Goal: Task Accomplishment & Management: Complete application form

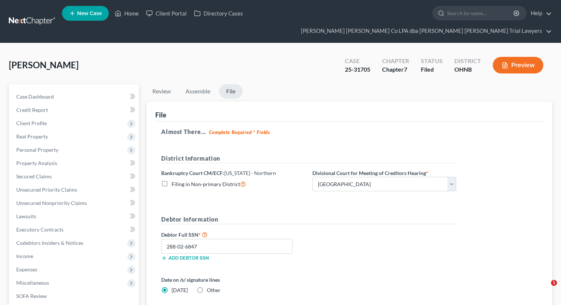
select select "3"
click at [124, 13] on link "Home" at bounding box center [126, 13] width 31 height 13
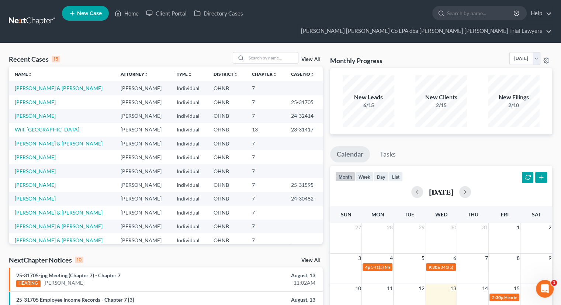
click at [31, 140] on link "[PERSON_NAME] & [PERSON_NAME]" at bounding box center [59, 143] width 88 height 6
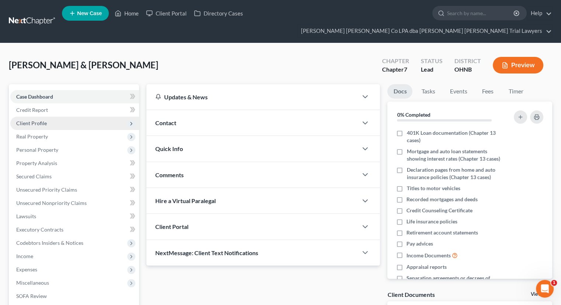
click at [44, 120] on span "Client Profile" at bounding box center [31, 123] width 31 height 6
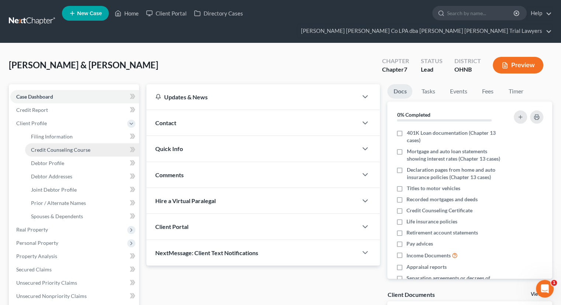
click at [53, 146] on span "Credit Counseling Course" at bounding box center [60, 149] width 59 height 6
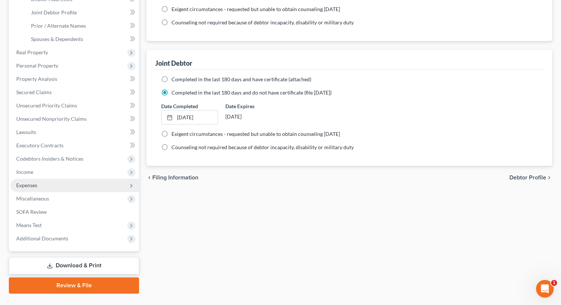
scroll to position [180, 0]
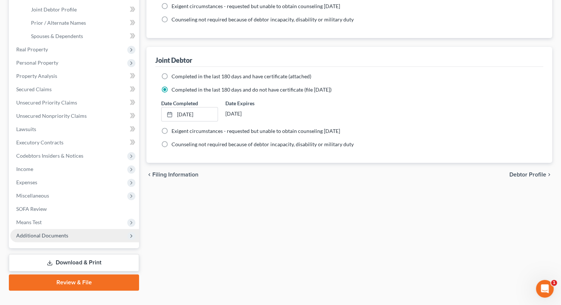
click at [65, 232] on span "Additional Documents" at bounding box center [42, 235] width 52 height 6
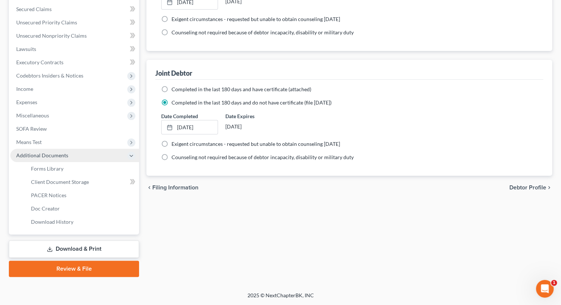
scroll to position [153, 0]
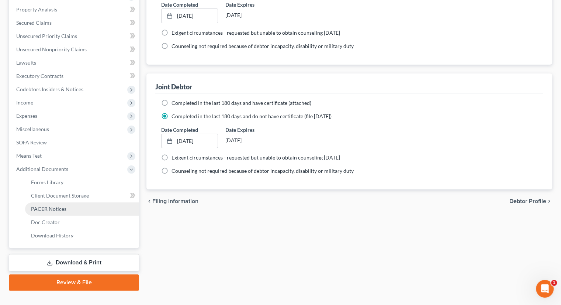
click at [65, 205] on span "PACER Notices" at bounding box center [48, 208] width 35 height 6
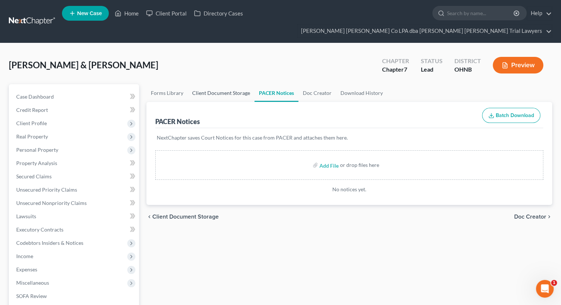
click at [214, 84] on link "Client Document Storage" at bounding box center [221, 93] width 67 height 18
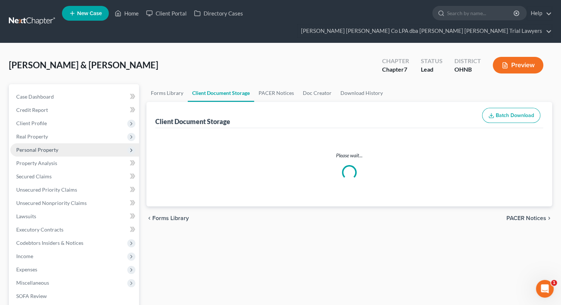
select select "5"
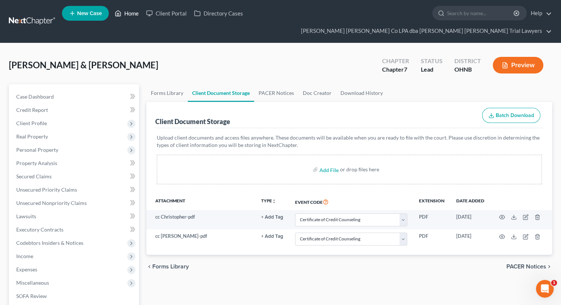
click at [121, 15] on icon at bounding box center [118, 13] width 7 height 9
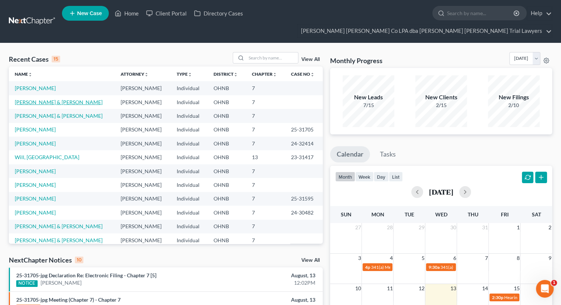
click at [38, 99] on link "[PERSON_NAME] & [PERSON_NAME]" at bounding box center [59, 102] width 88 height 6
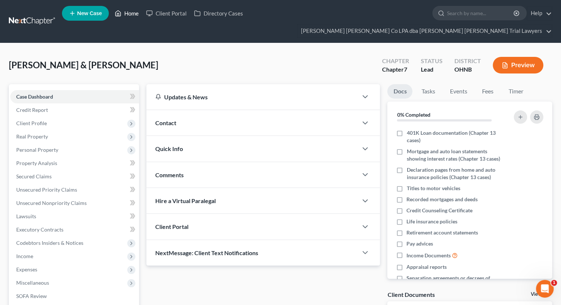
drag, startPoint x: 124, startPoint y: 14, endPoint x: 149, endPoint y: 44, distance: 38.8
click at [124, 14] on link "Home" at bounding box center [126, 13] width 31 height 13
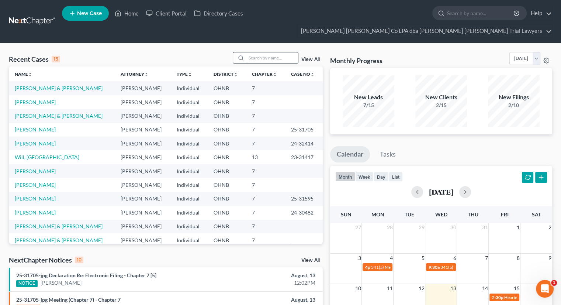
click at [258, 52] on input "search" at bounding box center [272, 57] width 52 height 11
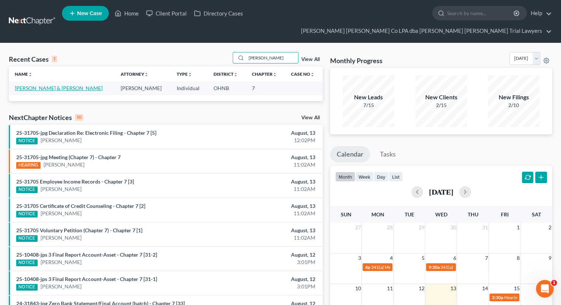
type input "[PERSON_NAME]"
click at [56, 85] on link "[PERSON_NAME] & [PERSON_NAME]" at bounding box center [59, 88] width 88 height 6
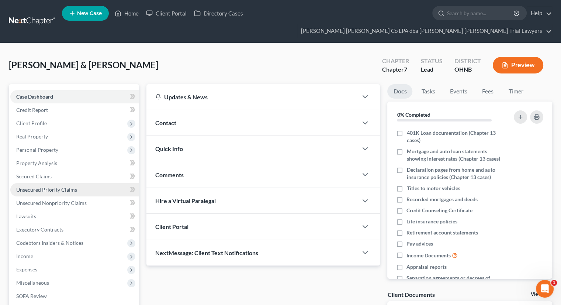
click at [63, 186] on span "Unsecured Priority Claims" at bounding box center [46, 189] width 61 height 6
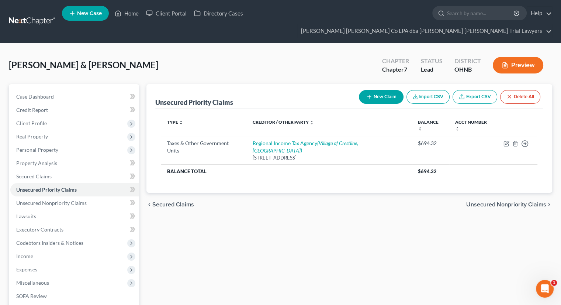
click at [384, 90] on button "New Claim" at bounding box center [381, 97] width 45 height 14
select select "2"
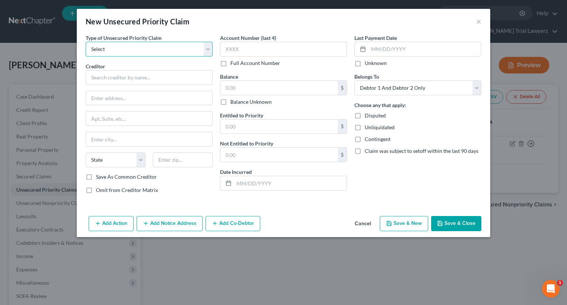
click at [155, 51] on select "Select Taxes & Other Government Units Domestic Support Obligations Extensions o…" at bounding box center [149, 49] width 127 height 15
select select "0"
click at [86, 42] on select "Select Taxes & Other Government Units Domestic Support Obligations Extensions o…" at bounding box center [149, 49] width 127 height 15
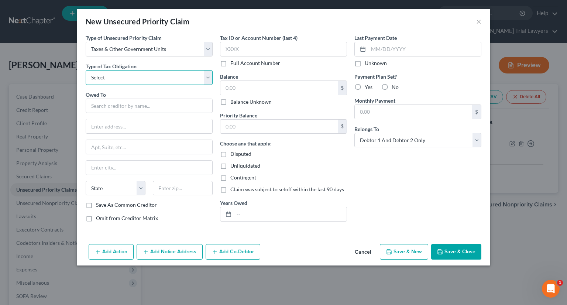
click at [152, 79] on select "Select Federal City State Franchise Tax Board Other" at bounding box center [149, 77] width 127 height 15
select select "1"
click at [86, 70] on select "Select Federal City State Franchise Tax Board Other" at bounding box center [149, 77] width 127 height 15
click at [147, 103] on input "text" at bounding box center [149, 105] width 127 height 15
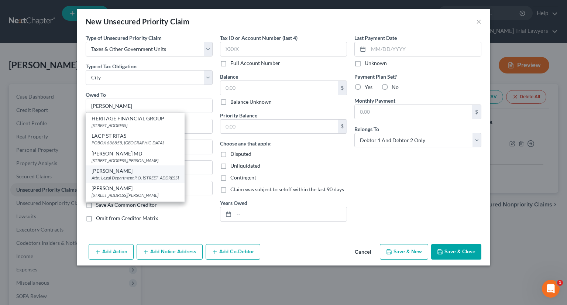
click at [142, 178] on div "Attn: Legal Department P.O. [STREET_ADDRESS]" at bounding box center [134, 177] width 87 height 6
type input "[PERSON_NAME]"
type input "Attn: Legal Department"
type input "P.O. Box 470537"
type input "[GEOGRAPHIC_DATA]"
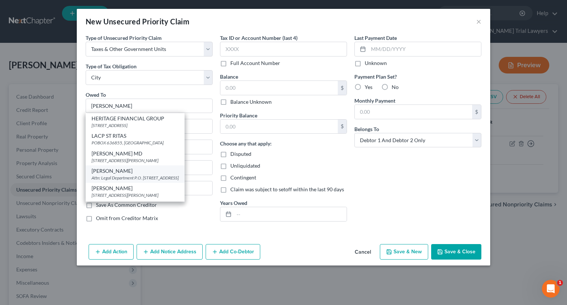
select select "36"
type input "44147-0537"
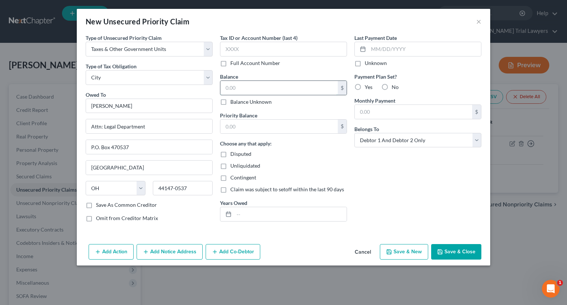
click at [264, 93] on input "text" at bounding box center [278, 88] width 117 height 14
click at [475, 251] on button "Save & Close" at bounding box center [456, 251] width 50 height 15
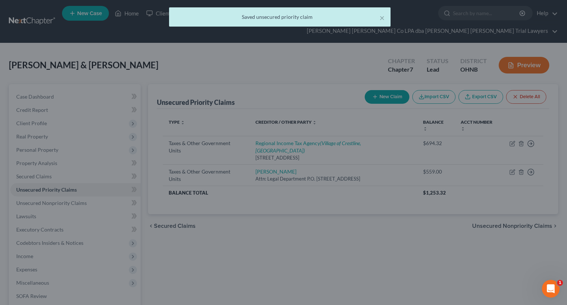
type input "559.00"
type input "0.00"
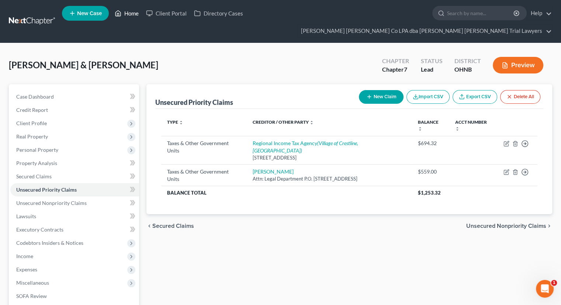
click at [124, 13] on link "Home" at bounding box center [126, 13] width 31 height 13
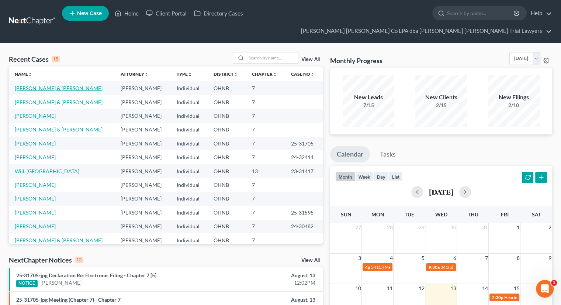
click at [34, 85] on link "[PERSON_NAME] & [PERSON_NAME]" at bounding box center [59, 88] width 88 height 6
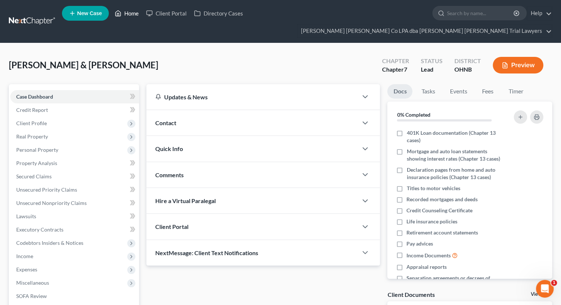
click at [123, 17] on link "Home" at bounding box center [126, 13] width 31 height 13
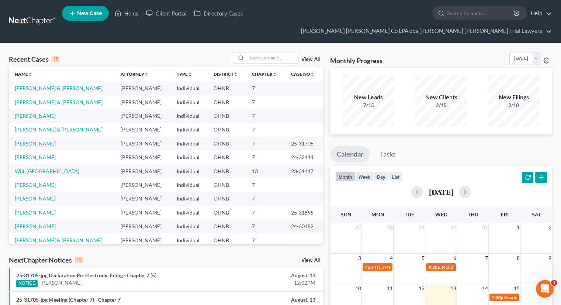
click at [41, 195] on link "[PERSON_NAME]" at bounding box center [35, 198] width 41 height 6
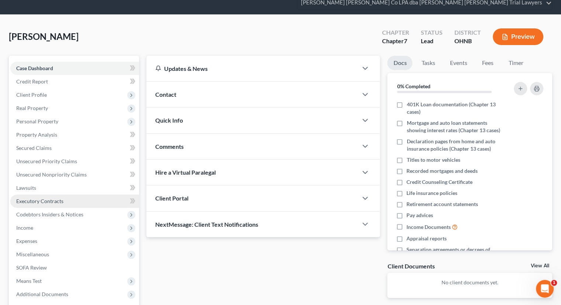
scroll to position [74, 0]
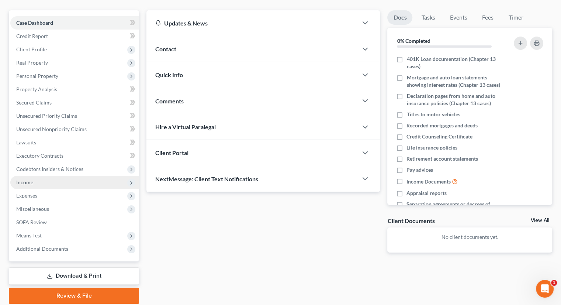
click at [43, 176] on span "Income" at bounding box center [74, 182] width 129 height 13
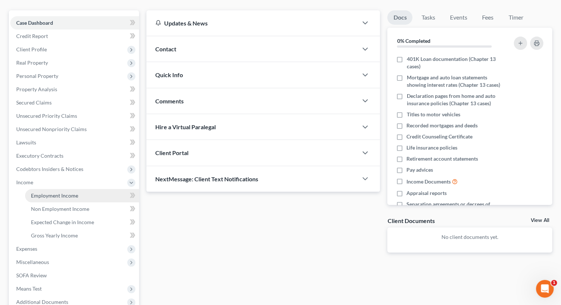
click at [48, 192] on span "Employment Income" at bounding box center [54, 195] width 47 height 6
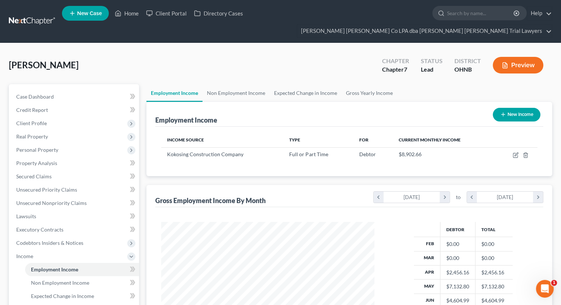
scroll to position [131, 228]
click at [240, 84] on link "Non Employment Income" at bounding box center [236, 93] width 67 height 18
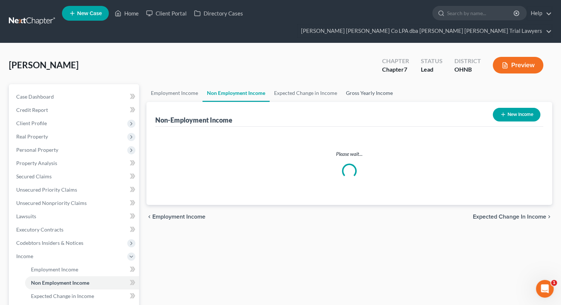
drag, startPoint x: 345, startPoint y: 80, endPoint x: 308, endPoint y: 119, distance: 53.8
click at [345, 84] on link "Gross Yearly Income" at bounding box center [370, 93] width 56 height 18
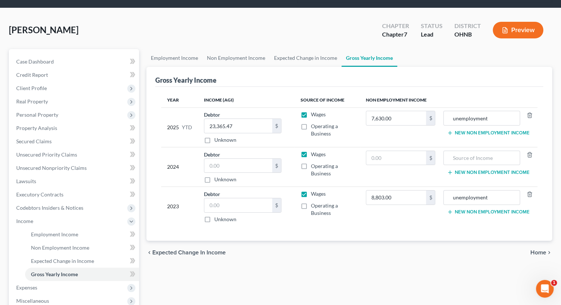
scroll to position [74, 0]
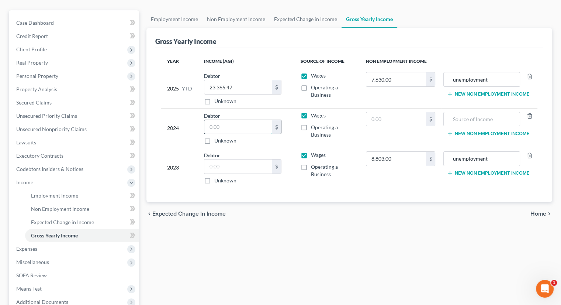
click at [235, 120] on input "text" at bounding box center [238, 127] width 68 height 14
type input "69,602.46"
click at [405, 112] on input "text" at bounding box center [396, 119] width 60 height 14
type input "1,800.18"
click at [478, 112] on input "text" at bounding box center [481, 119] width 68 height 14
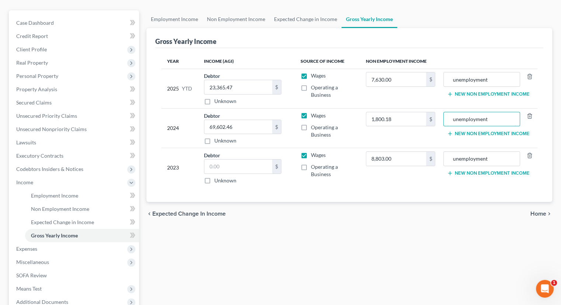
type input "unemployment"
click at [322, 202] on div "chevron_left Expected Change in Income Home chevron_right" at bounding box center [349, 214] width 406 height 24
click at [250, 159] on input "text" at bounding box center [238, 166] width 68 height 14
type input "40,539.77"
click at [285, 186] on div "Year Income (AGI) Source of Income Non Employment Income 2025 YTD Debtor 23,365…" at bounding box center [349, 125] width 388 height 154
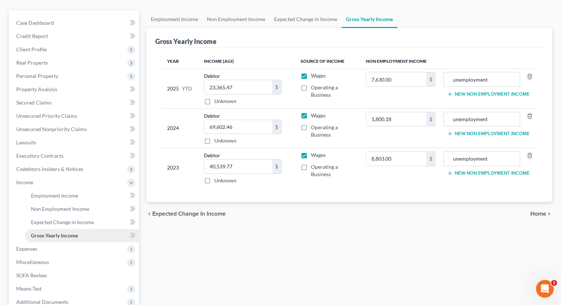
scroll to position [111, 0]
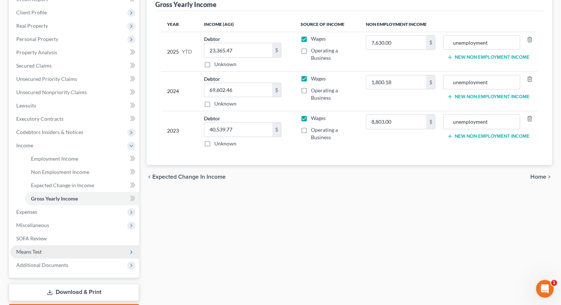
click at [48, 245] on span "Means Test" at bounding box center [74, 251] width 129 height 13
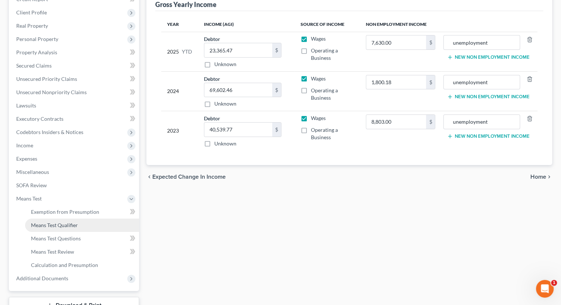
click at [53, 222] on span "Means Test Qualifier" at bounding box center [54, 225] width 47 height 6
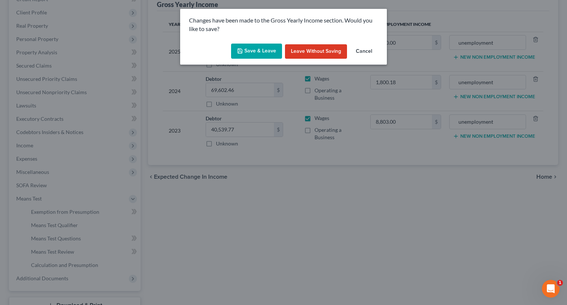
click at [251, 55] on button "Save & Leave" at bounding box center [256, 51] width 51 height 15
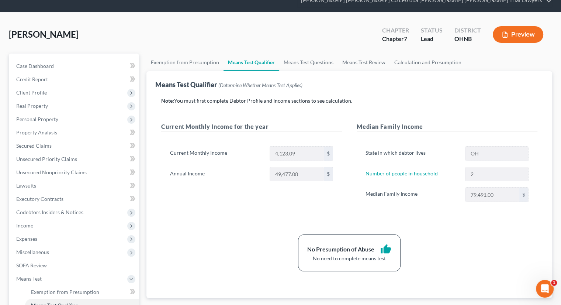
scroll to position [74, 0]
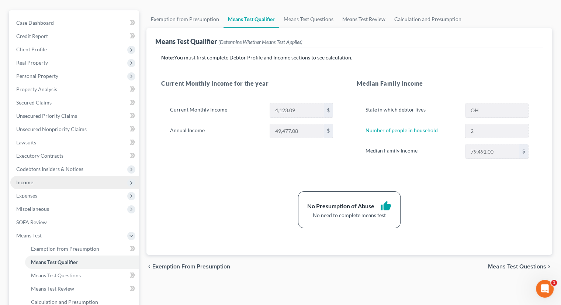
click at [65, 176] on span "Income" at bounding box center [74, 182] width 129 height 13
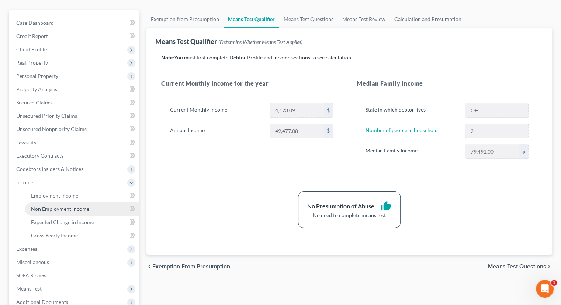
click at [71, 202] on link "Non Employment Income" at bounding box center [82, 208] width 114 height 13
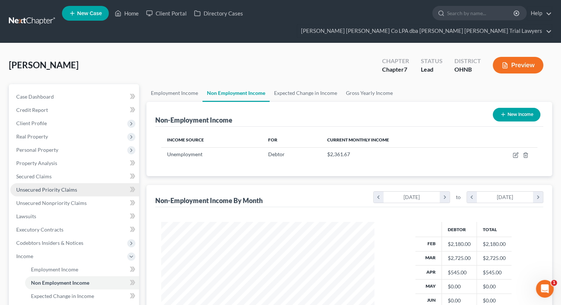
scroll to position [131, 228]
click at [176, 84] on link "Employment Income" at bounding box center [174, 93] width 56 height 18
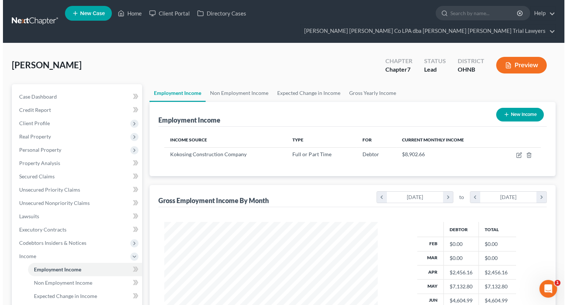
scroll to position [131, 228]
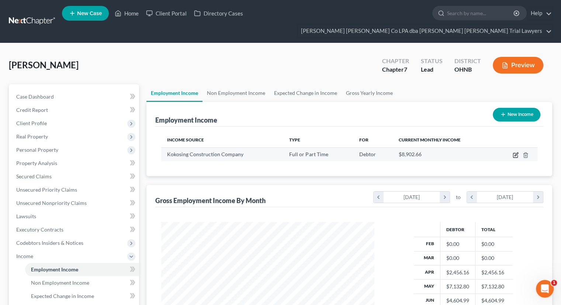
click at [515, 152] on icon "button" at bounding box center [516, 153] width 3 height 3
select select "0"
select select "36"
select select "3"
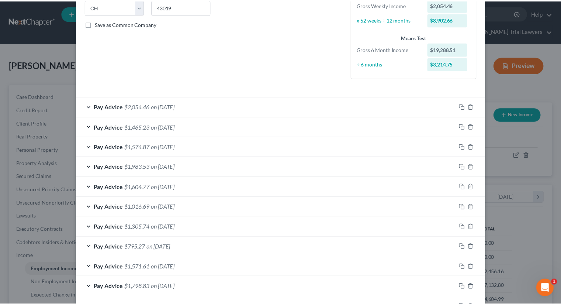
scroll to position [245, 0]
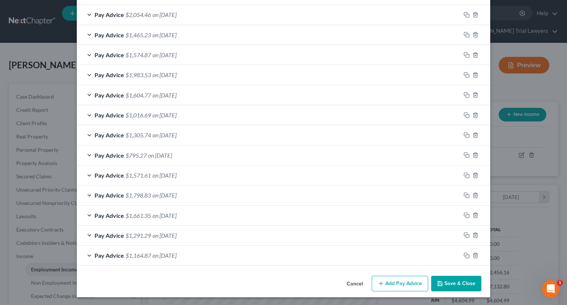
drag, startPoint x: 460, startPoint y: 279, endPoint x: 173, endPoint y: 232, distance: 290.8
click at [459, 279] on button "Save & Close" at bounding box center [456, 283] width 50 height 15
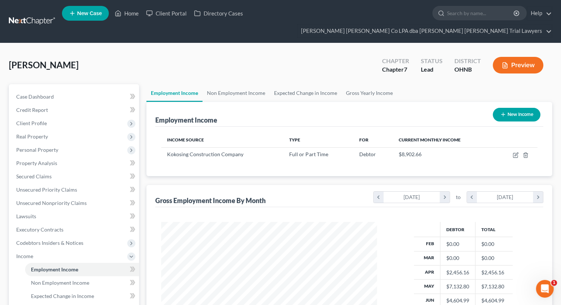
scroll to position [368767, 368671]
click at [238, 84] on link "Non Employment Income" at bounding box center [236, 93] width 67 height 18
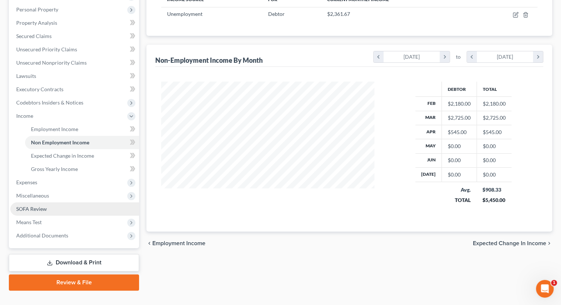
scroll to position [131, 228]
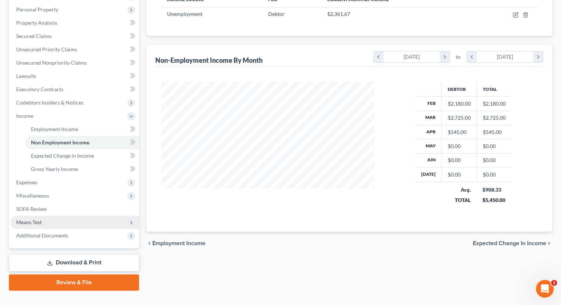
click at [55, 215] on span "Means Test" at bounding box center [74, 221] width 129 height 13
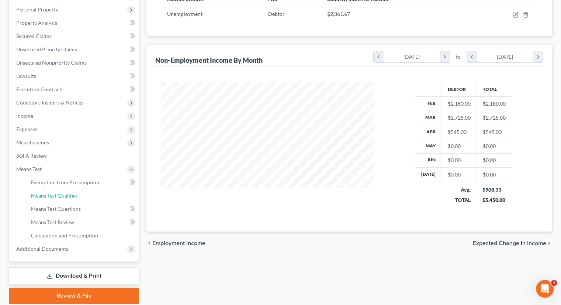
drag, startPoint x: 56, startPoint y: 183, endPoint x: 244, endPoint y: 174, distance: 188.7
click at [56, 192] on span "Means Test Qualifier" at bounding box center [54, 195] width 47 height 6
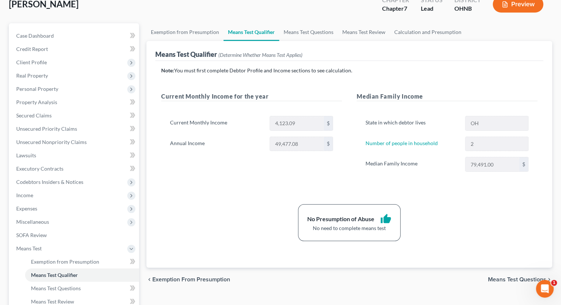
scroll to position [74, 0]
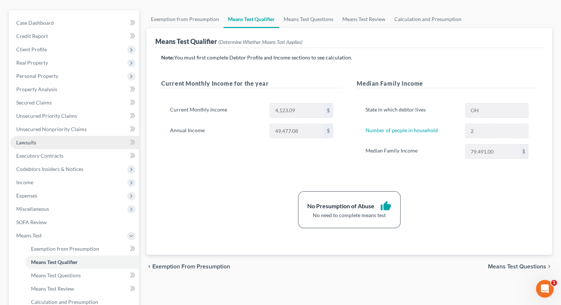
click at [67, 136] on link "Lawsuits" at bounding box center [74, 142] width 129 height 13
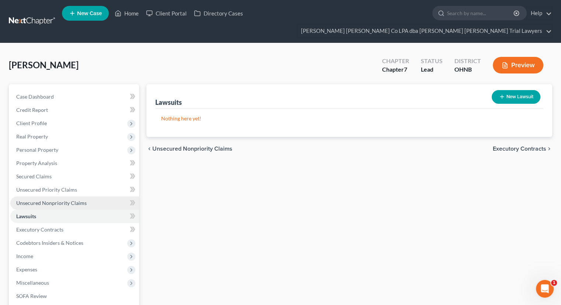
click at [74, 200] on span "Unsecured Nonpriority Claims" at bounding box center [51, 203] width 70 height 6
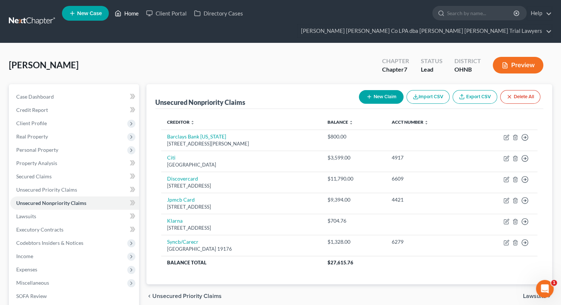
click at [132, 15] on link "Home" at bounding box center [126, 13] width 31 height 13
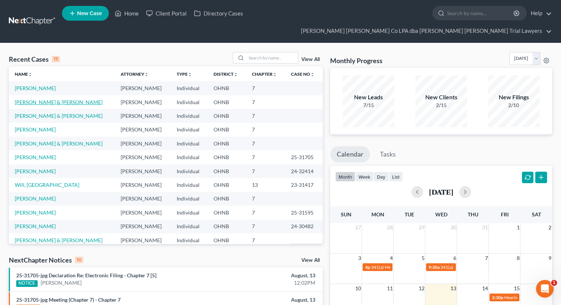
click at [38, 99] on link "[PERSON_NAME] & [PERSON_NAME]" at bounding box center [59, 102] width 88 height 6
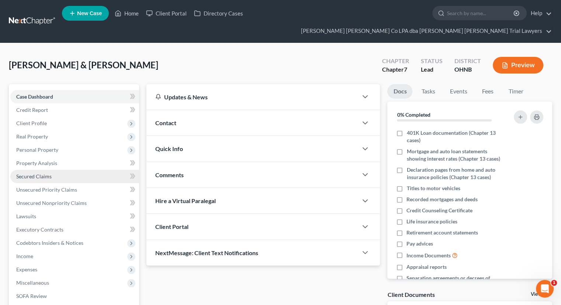
click at [49, 173] on span "Secured Claims" at bounding box center [33, 176] width 35 height 6
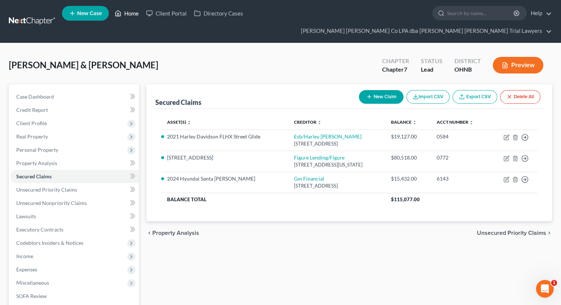
click at [129, 17] on link "Home" at bounding box center [126, 13] width 31 height 13
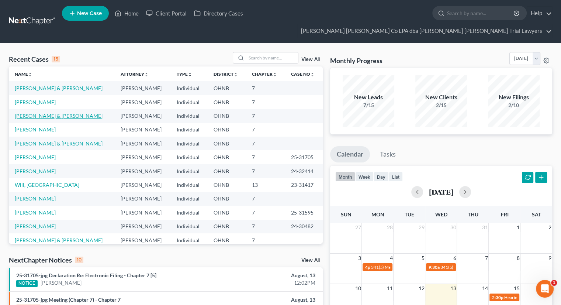
click at [53, 113] on link "[PERSON_NAME] & [PERSON_NAME]" at bounding box center [59, 116] width 88 height 6
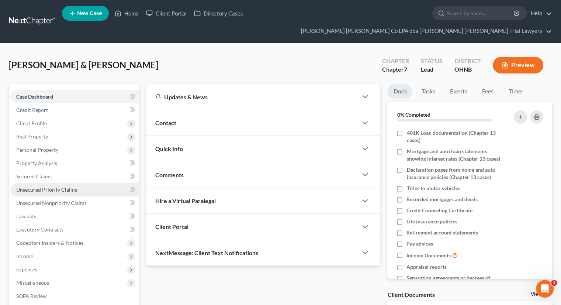
scroll to position [37, 0]
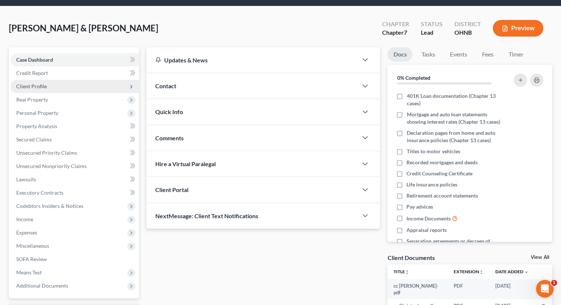
click at [44, 83] on span "Client Profile" at bounding box center [31, 86] width 31 height 6
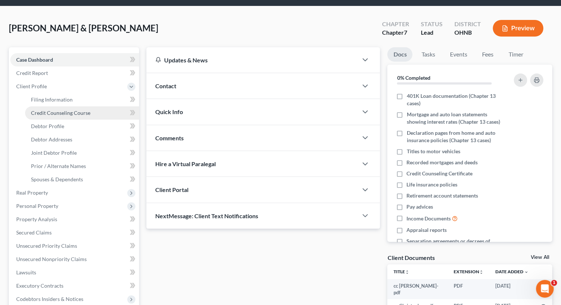
click at [54, 110] on span "Credit Counseling Course" at bounding box center [60, 113] width 59 height 6
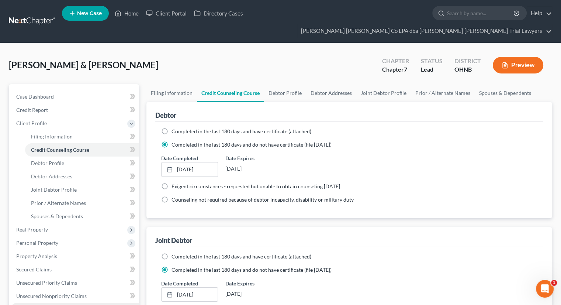
scroll to position [176, 0]
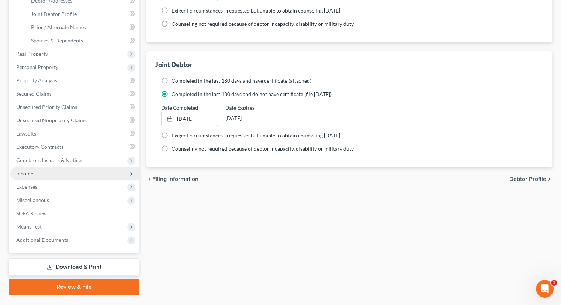
click at [47, 167] on span "Income" at bounding box center [74, 173] width 129 height 13
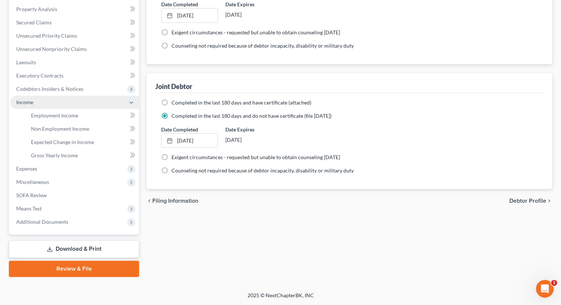
scroll to position [140, 0]
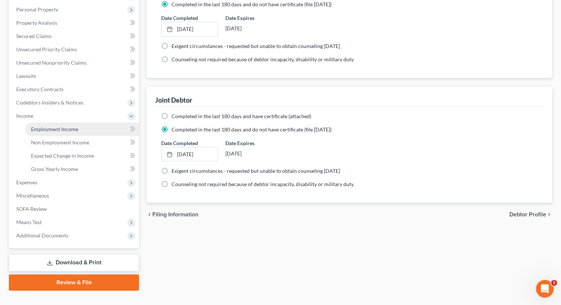
click at [54, 126] on span "Employment Income" at bounding box center [54, 129] width 47 height 6
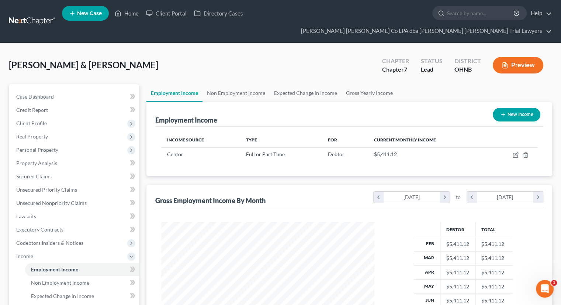
scroll to position [131, 228]
click at [248, 84] on link "Non Employment Income" at bounding box center [236, 93] width 67 height 18
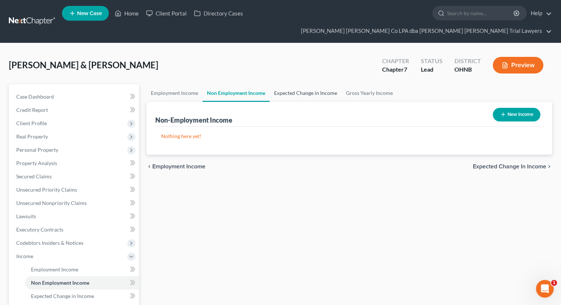
click at [302, 84] on link "Expected Change in Income" at bounding box center [306, 93] width 72 height 18
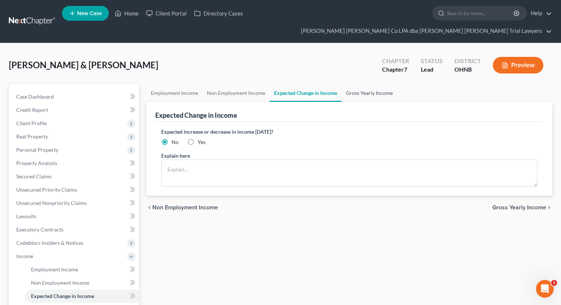
click at [363, 84] on link "Gross Yearly Income" at bounding box center [370, 93] width 56 height 18
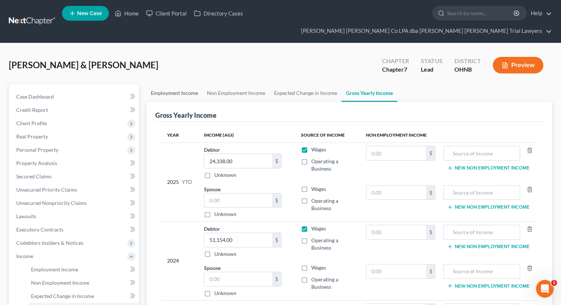
click at [171, 84] on link "Employment Income" at bounding box center [174, 93] width 56 height 18
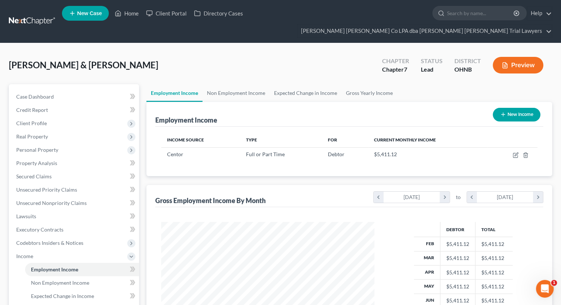
scroll to position [131, 228]
click at [93, 170] on link "Secured Claims" at bounding box center [74, 176] width 129 height 13
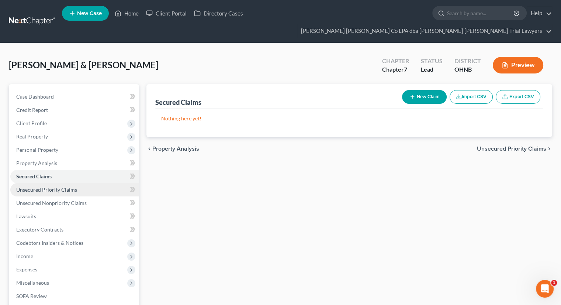
click at [83, 183] on link "Unsecured Priority Claims" at bounding box center [74, 189] width 129 height 13
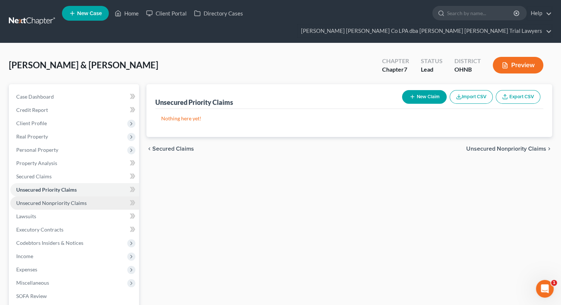
click at [83, 200] on span "Unsecured Nonpriority Claims" at bounding box center [51, 203] width 70 height 6
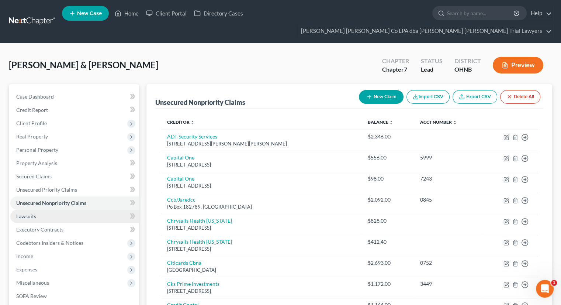
click at [58, 210] on link "Lawsuits" at bounding box center [74, 216] width 129 height 13
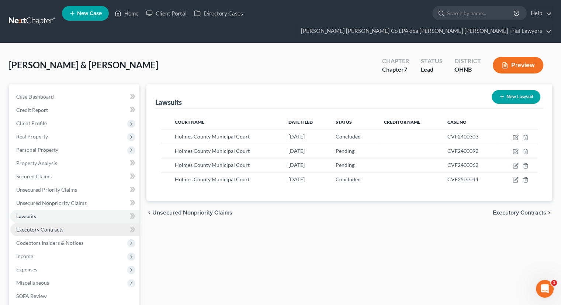
click at [53, 223] on link "Executory Contracts" at bounding box center [74, 229] width 129 height 13
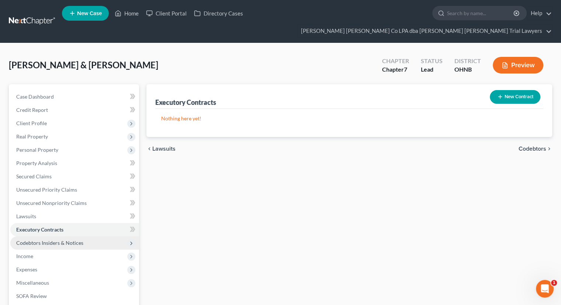
click at [53, 239] on span "Codebtors Insiders & Notices" at bounding box center [49, 242] width 67 height 6
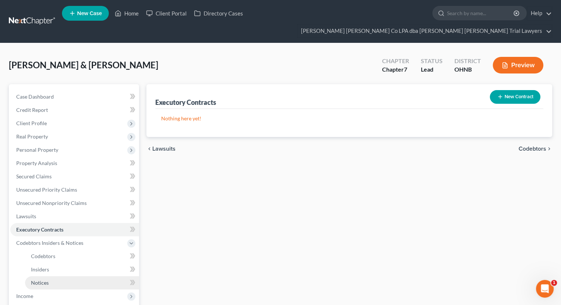
click at [51, 276] on link "Notices" at bounding box center [82, 282] width 114 height 13
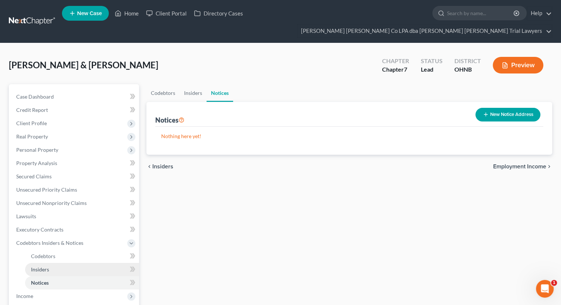
click at [52, 263] on link "Insiders" at bounding box center [82, 269] width 114 height 13
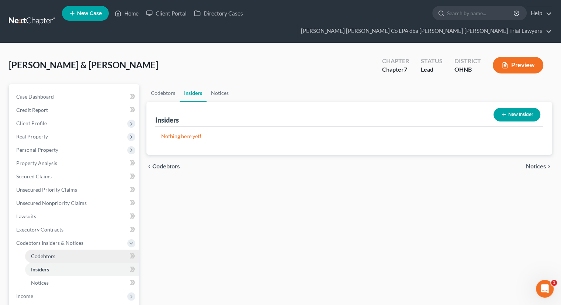
click at [59, 249] on link "Codebtors" at bounding box center [82, 255] width 114 height 13
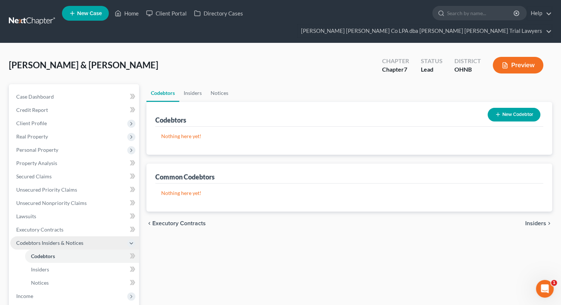
click at [59, 239] on span "Codebtors Insiders & Notices" at bounding box center [49, 242] width 67 height 6
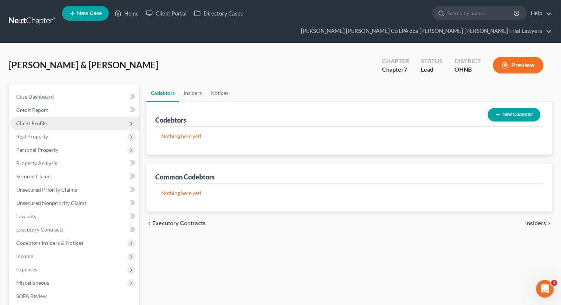
click at [50, 117] on span "Client Profile" at bounding box center [74, 123] width 129 height 13
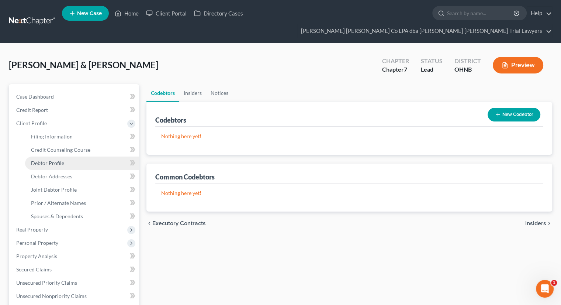
click at [65, 156] on link "Debtor Profile" at bounding box center [82, 162] width 114 height 13
select select "1"
select select "3"
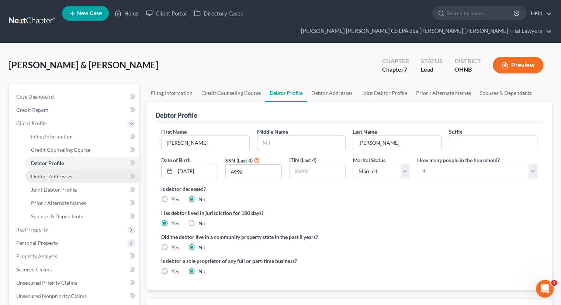
click at [66, 173] on span "Debtor Addresses" at bounding box center [51, 176] width 41 height 6
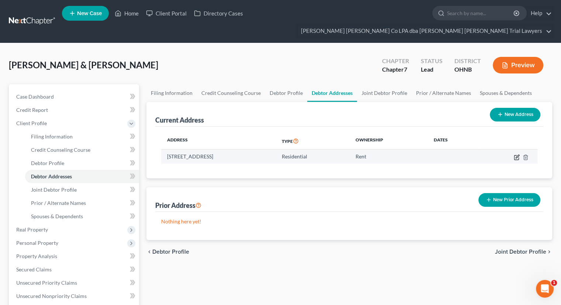
click at [517, 155] on icon "button" at bounding box center [517, 156] width 3 height 3
select select "36"
select select "37"
select select "0"
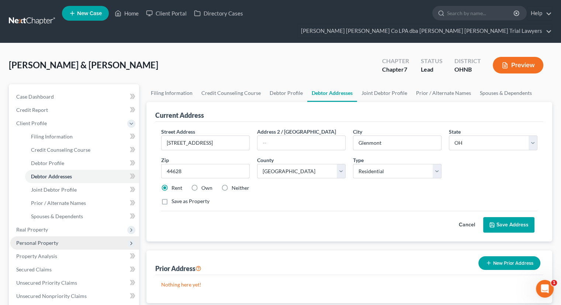
scroll to position [68, 0]
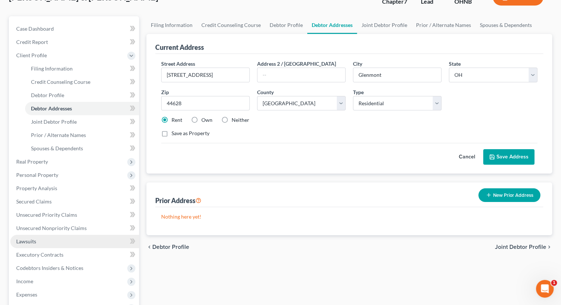
click at [50, 235] on link "Lawsuits" at bounding box center [74, 241] width 129 height 13
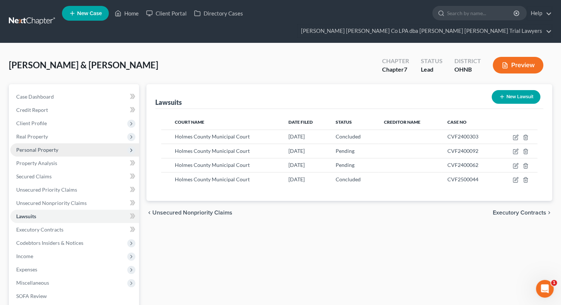
click at [45, 146] on span "Personal Property" at bounding box center [37, 149] width 42 height 6
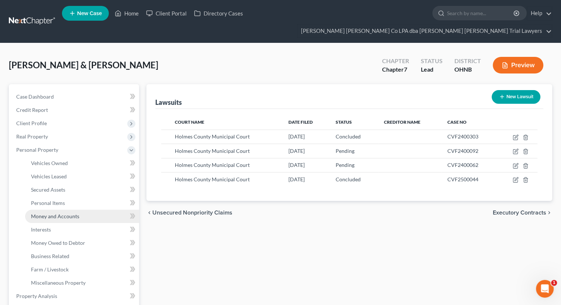
click at [74, 210] on link "Money and Accounts" at bounding box center [82, 216] width 114 height 13
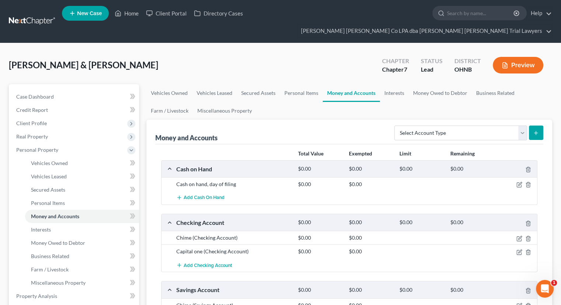
scroll to position [131, 0]
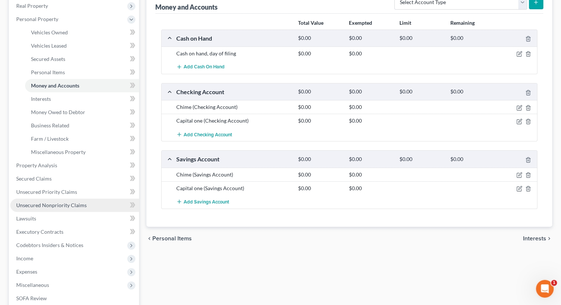
click at [95, 198] on link "Unsecured Nonpriority Claims" at bounding box center [74, 204] width 129 height 13
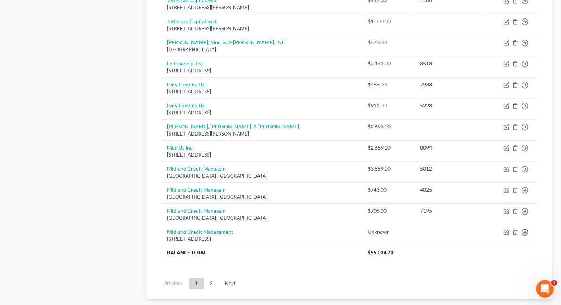
scroll to position [544, 0]
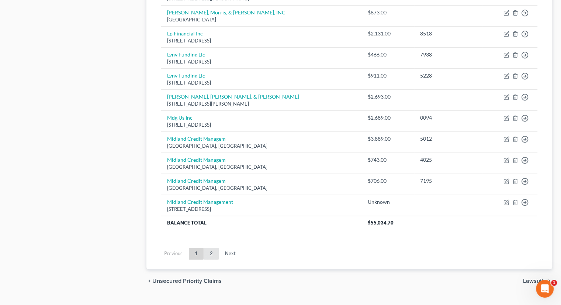
click at [213, 248] on link "2" at bounding box center [211, 254] width 15 height 12
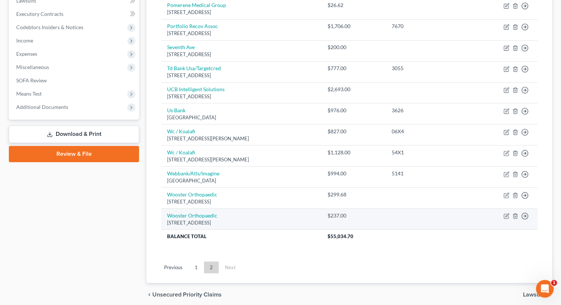
scroll to position [216, 0]
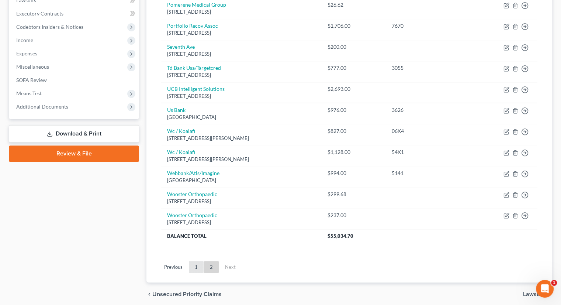
click at [196, 261] on link "1" at bounding box center [196, 267] width 15 height 12
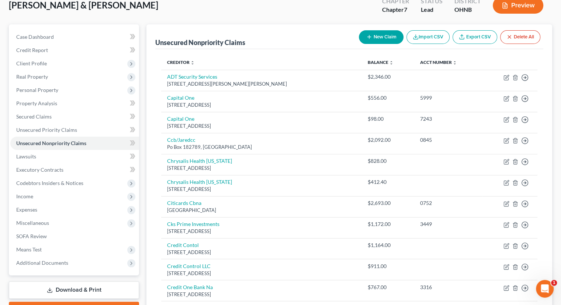
scroll to position [58, 0]
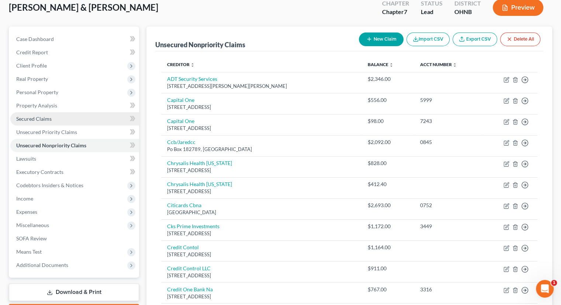
click at [59, 112] on link "Secured Claims" at bounding box center [74, 118] width 129 height 13
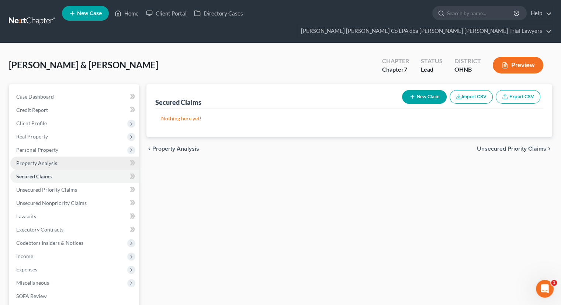
click at [81, 156] on link "Property Analysis" at bounding box center [74, 162] width 129 height 13
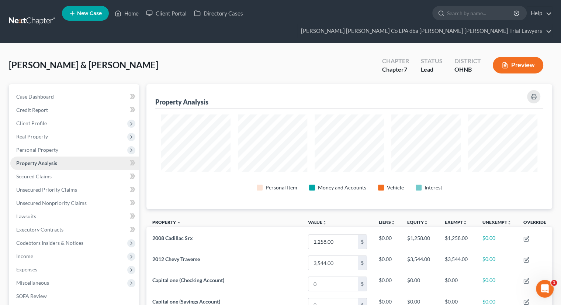
scroll to position [125, 405]
click at [72, 170] on link "Secured Claims" at bounding box center [74, 176] width 129 height 13
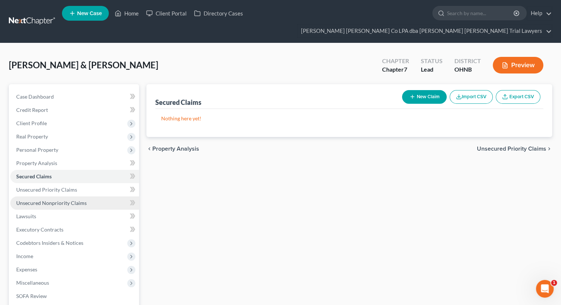
click at [84, 200] on span "Unsecured Nonpriority Claims" at bounding box center [51, 203] width 70 height 6
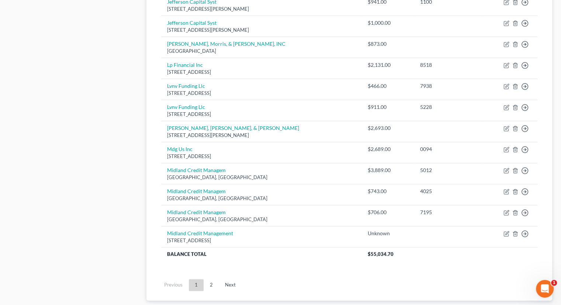
scroll to position [544, 0]
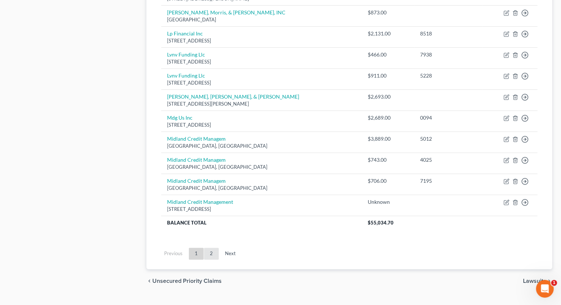
click at [211, 244] on ul "Previous 1 2 Next" at bounding box center [349, 253] width 388 height 19
click at [211, 248] on link "2" at bounding box center [211, 254] width 15 height 12
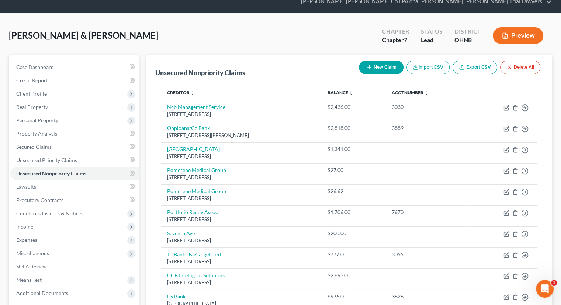
scroll to position [30, 0]
click at [41, 114] on span "Personal Property" at bounding box center [74, 120] width 129 height 13
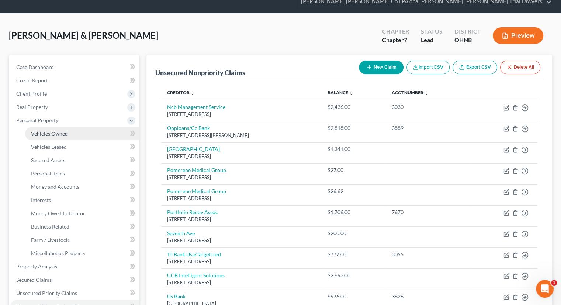
click at [52, 130] on span "Vehicles Owned" at bounding box center [49, 133] width 37 height 6
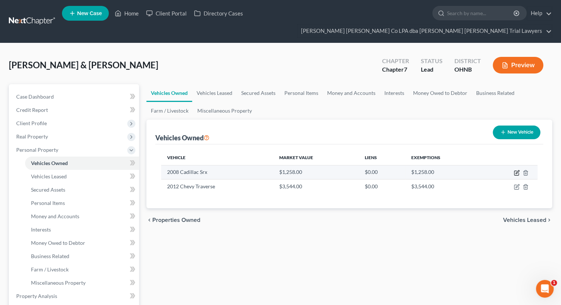
click at [515, 170] on icon "button" at bounding box center [517, 173] width 6 height 6
select select "0"
select select "18"
select select "2"
select select "1"
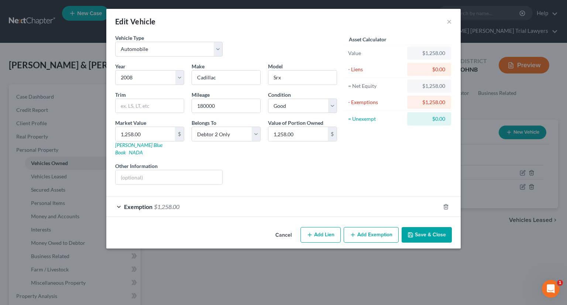
click at [312, 232] on icon "button" at bounding box center [310, 235] width 6 height 6
select select "1"
select select "0"
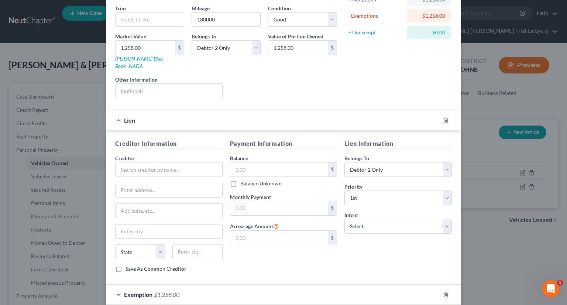
scroll to position [88, 0]
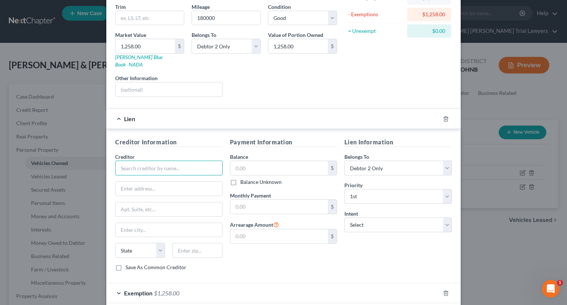
click at [142, 160] on input "text" at bounding box center [168, 167] width 107 height 15
type input "Rize Auto"
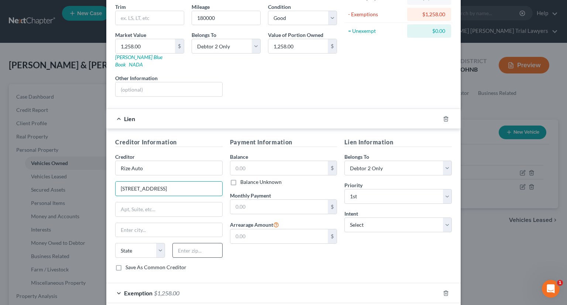
type input "[STREET_ADDRESS]"
type input "[GEOGRAPHIC_DATA]"
select select "36"
type input "44663"
type input "[GEOGRAPHIC_DATA]"
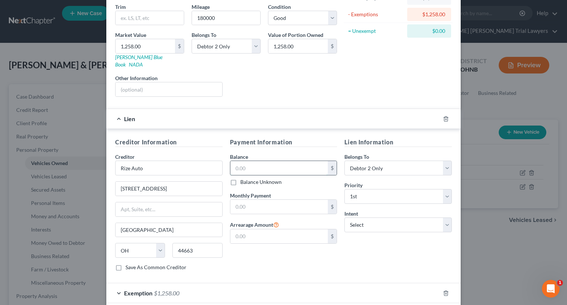
click at [248, 162] on input "text" at bounding box center [279, 168] width 98 height 14
type input "2,000"
click at [290, 201] on input "text" at bounding box center [279, 207] width 98 height 14
type input "300"
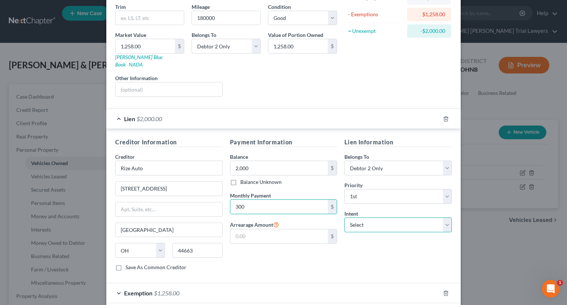
drag, startPoint x: 366, startPoint y: 217, endPoint x: 366, endPoint y: 222, distance: 5.2
click at [366, 217] on select "Select Surrender Redeem Reaffirm Avoid Other" at bounding box center [397, 224] width 107 height 15
select select "2"
click at [344, 217] on select "Select Surrender Redeem Reaffirm Avoid Other" at bounding box center [397, 224] width 107 height 15
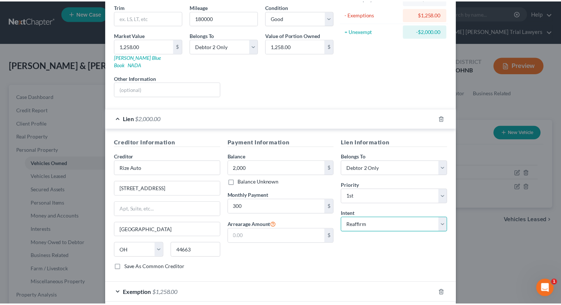
scroll to position [117, 0]
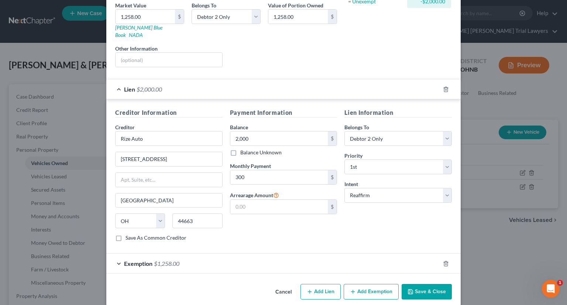
click at [425, 284] on button "Save & Close" at bounding box center [426, 291] width 50 height 15
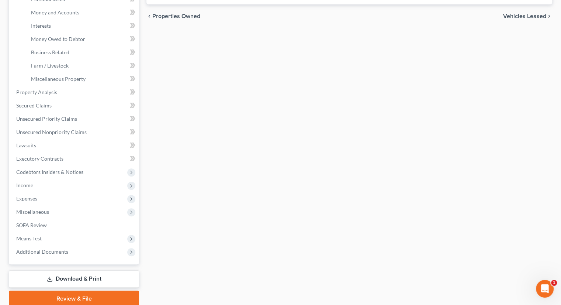
scroll to position [204, 0]
click at [82, 232] on span "Means Test" at bounding box center [74, 238] width 129 height 13
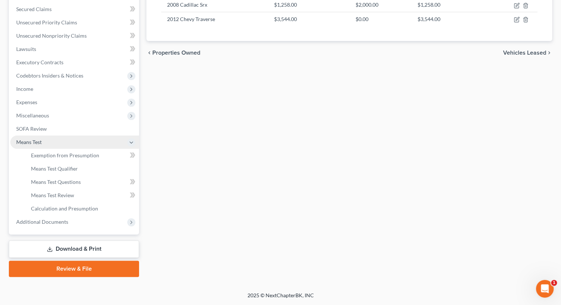
scroll to position [153, 0]
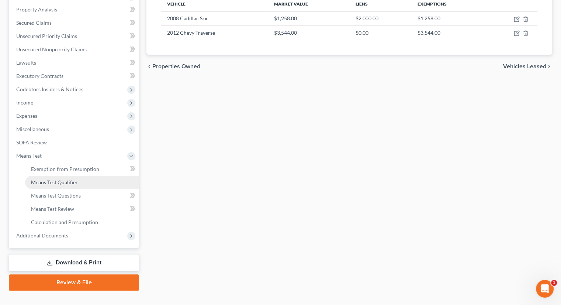
click at [74, 176] on link "Means Test Qualifier" at bounding box center [82, 182] width 114 height 13
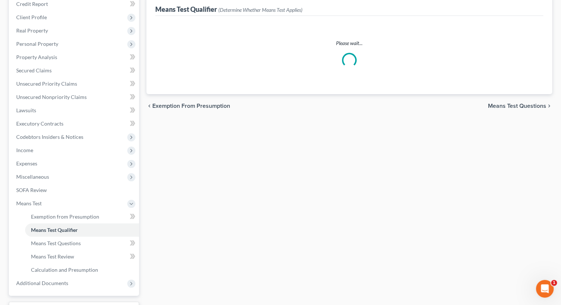
scroll to position [106, 0]
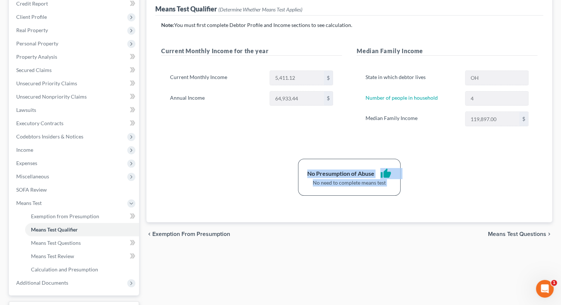
drag, startPoint x: 210, startPoint y: 230, endPoint x: 199, endPoint y: 181, distance: 49.9
click at [199, 181] on ui-view "Exemption from Presumption Means Test Qualifier Means Test Questions Means Test…" at bounding box center [349, 112] width 406 height 268
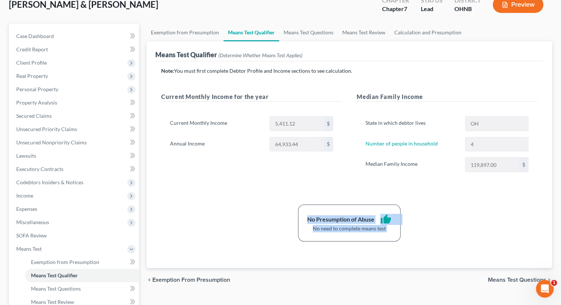
scroll to position [59, 0]
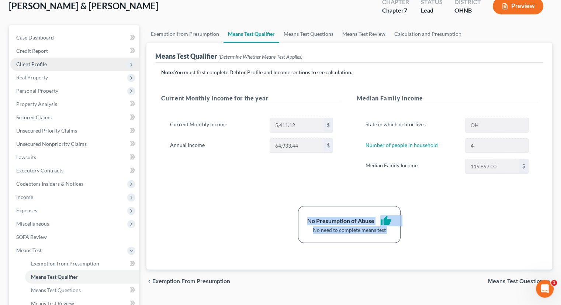
click at [59, 58] on span "Client Profile" at bounding box center [74, 64] width 129 height 13
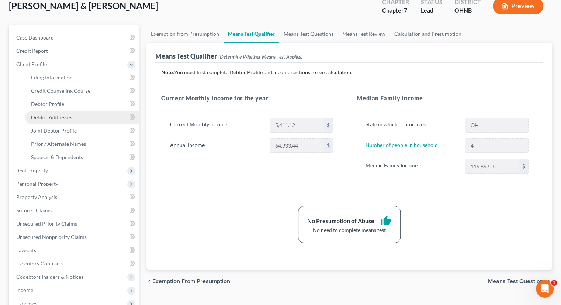
click at [66, 111] on link "Debtor Addresses" at bounding box center [82, 117] width 114 height 13
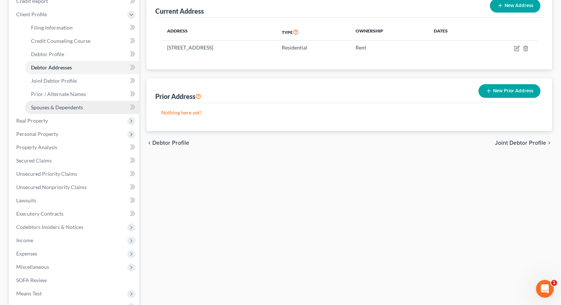
scroll to position [147, 0]
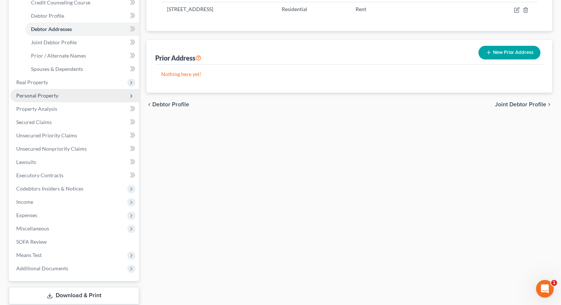
click at [55, 89] on span "Personal Property" at bounding box center [74, 95] width 129 height 13
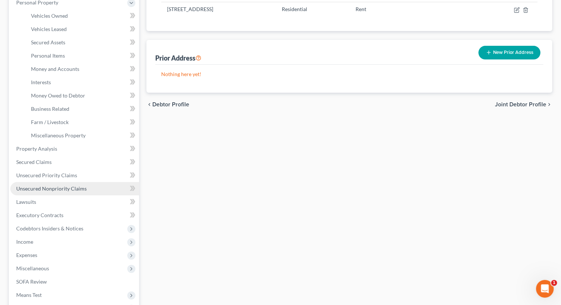
click at [59, 185] on span "Unsecured Nonpriority Claims" at bounding box center [51, 188] width 70 height 6
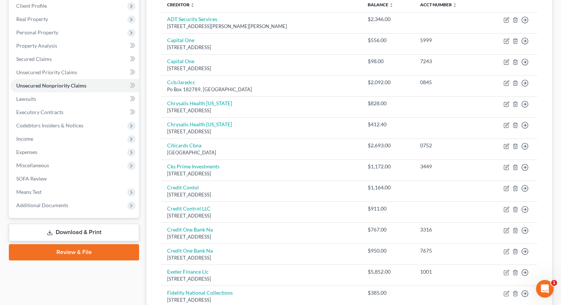
scroll to position [124, 0]
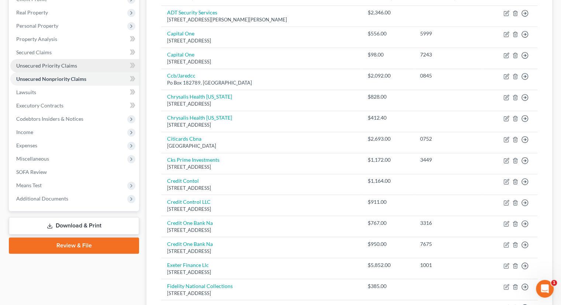
click at [68, 62] on span "Unsecured Priority Claims" at bounding box center [46, 65] width 61 height 6
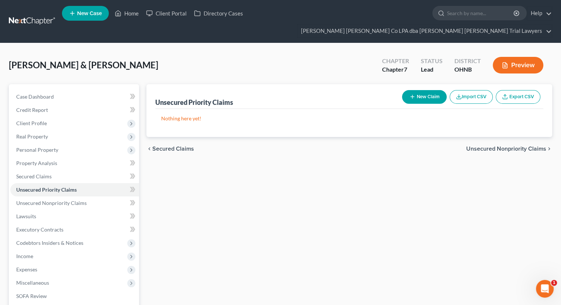
scroll to position [87, 0]
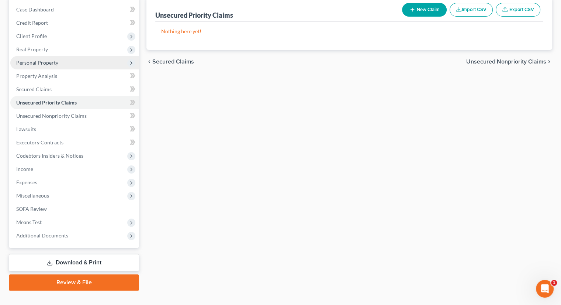
click at [63, 56] on span "Personal Property" at bounding box center [74, 62] width 129 height 13
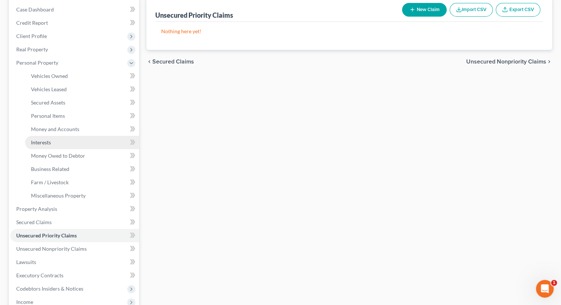
click at [60, 136] on link "Interests" at bounding box center [82, 142] width 114 height 13
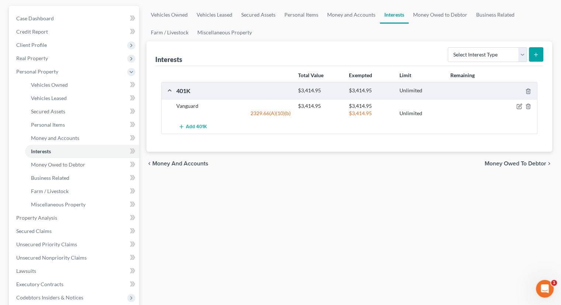
scroll to position [81, 0]
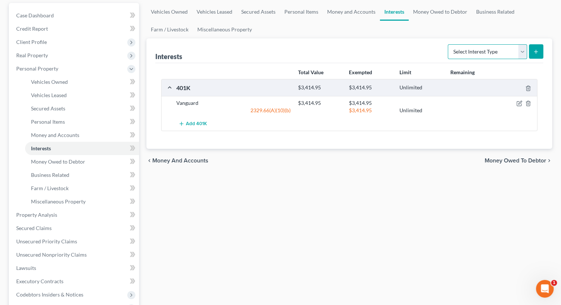
click at [480, 44] on select "Select Interest Type 401K Annuity Bond Education IRA Government Bond Government…" at bounding box center [487, 51] width 79 height 15
select select "term_life_insurance"
click at [449, 44] on select "Select Interest Type 401K Annuity Bond Education IRA Government Bond Government…" at bounding box center [487, 51] width 79 height 15
click at [536, 49] on icon "submit" at bounding box center [536, 52] width 6 height 6
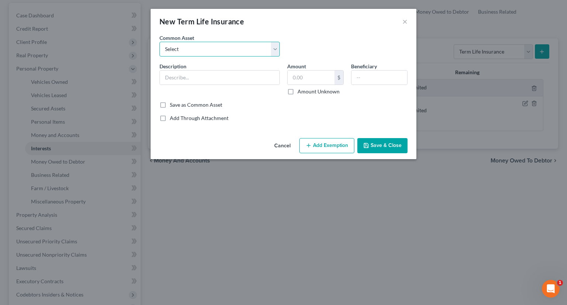
click at [232, 48] on select "Select Term Life, through employer." at bounding box center [219, 49] width 120 height 15
select select "0"
click at [159, 42] on select "Select Term Life, through employer." at bounding box center [219, 49] width 120 height 15
type input "Term Life, through employer."
type input "0"
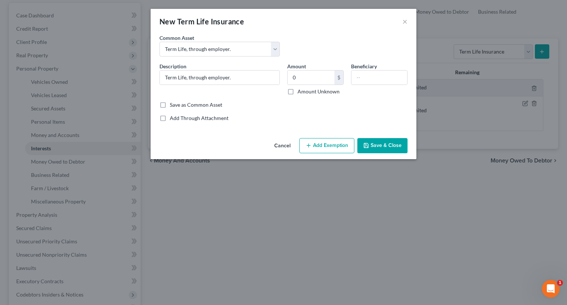
click at [388, 142] on button "Save & Close" at bounding box center [382, 145] width 50 height 15
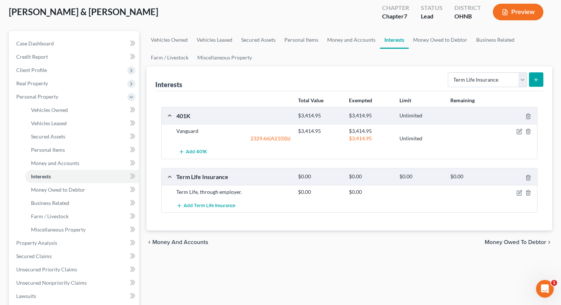
scroll to position [54, 0]
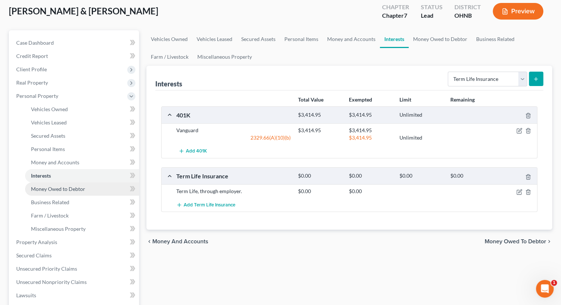
click at [64, 186] on span "Money Owed to Debtor" at bounding box center [58, 189] width 54 height 6
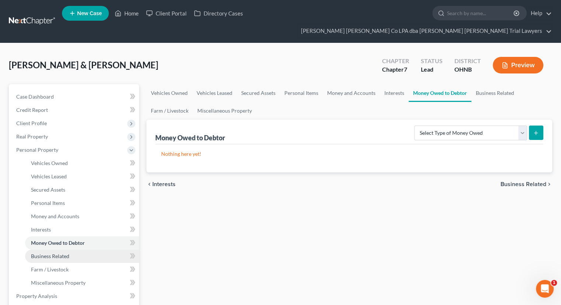
click at [74, 249] on link "Business Related" at bounding box center [82, 255] width 114 height 13
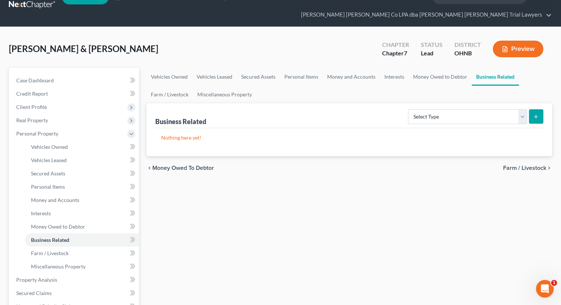
scroll to position [13, 0]
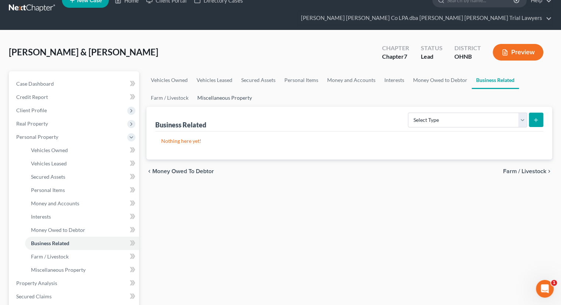
click at [242, 89] on link "Miscellaneous Property" at bounding box center [224, 98] width 63 height 18
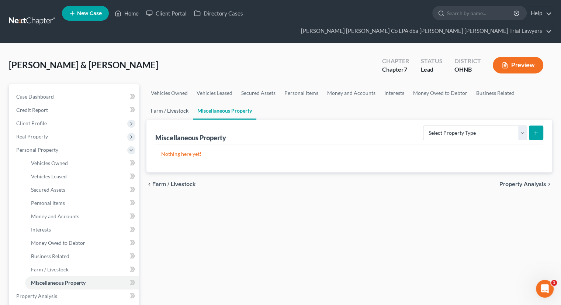
click at [174, 102] on link "Farm / Livestock" at bounding box center [169, 111] width 46 height 18
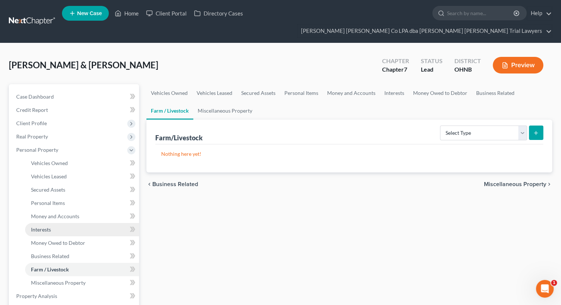
click at [46, 223] on link "Interests" at bounding box center [82, 229] width 114 height 13
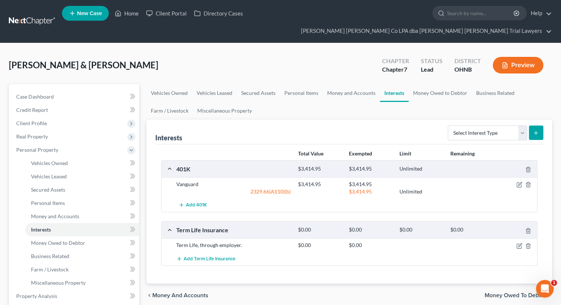
click at [25, 223] on link "Interests" at bounding box center [82, 229] width 114 height 13
